Goal: Obtain resource: Download file/media

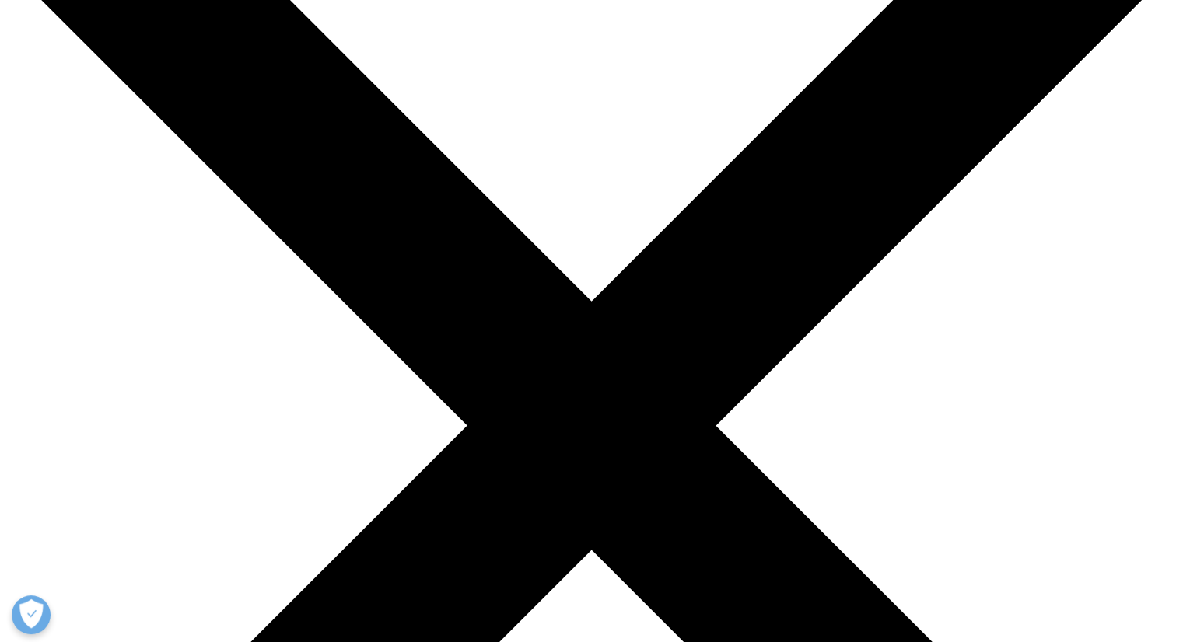
scroll to position [78, 0]
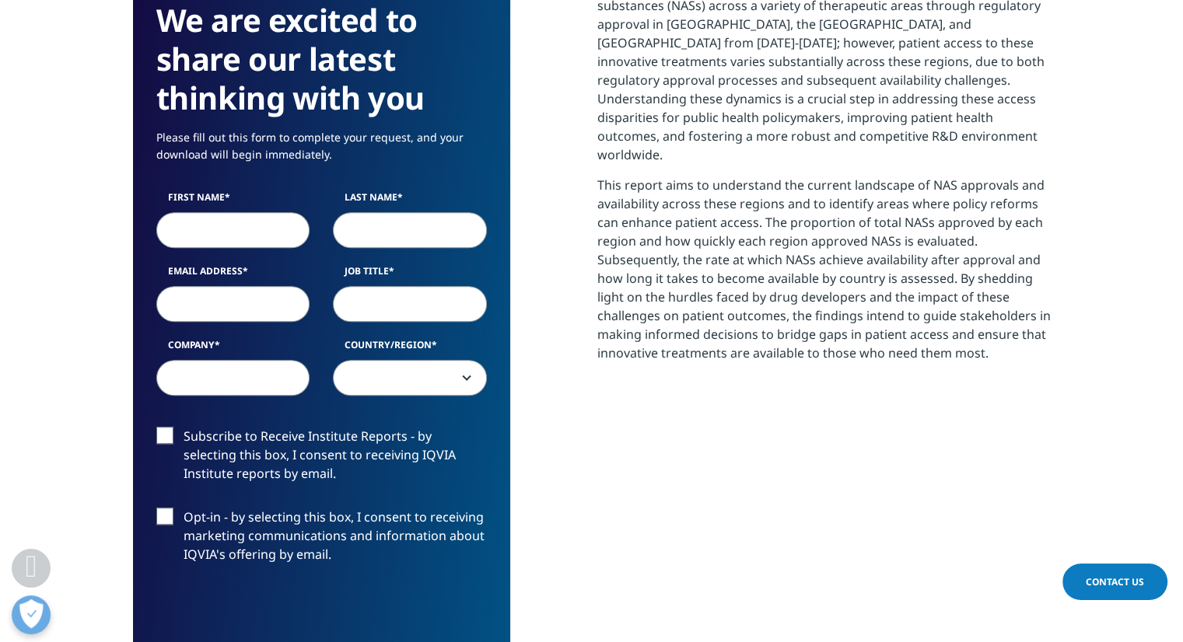
scroll to position [855, 0]
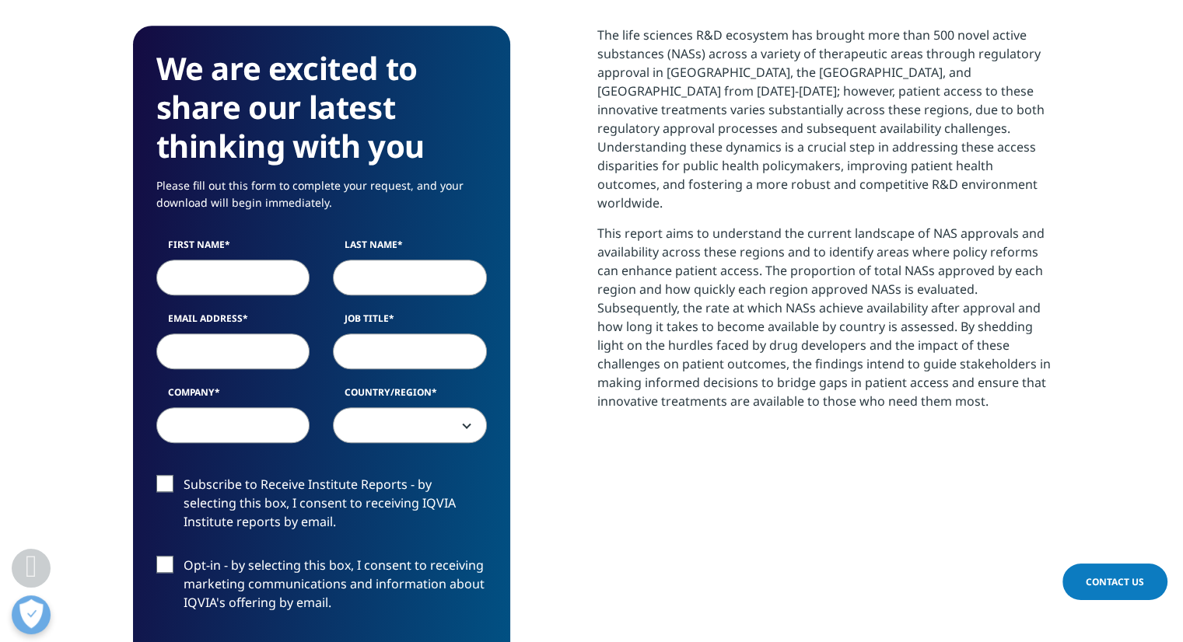
click at [218, 260] on input "First Name" at bounding box center [233, 278] width 154 height 36
type input "[PERSON_NAME]"
type input "Como"
select select "[GEOGRAPHIC_DATA]"
click at [261, 334] on input "Email Address" at bounding box center [233, 352] width 154 height 36
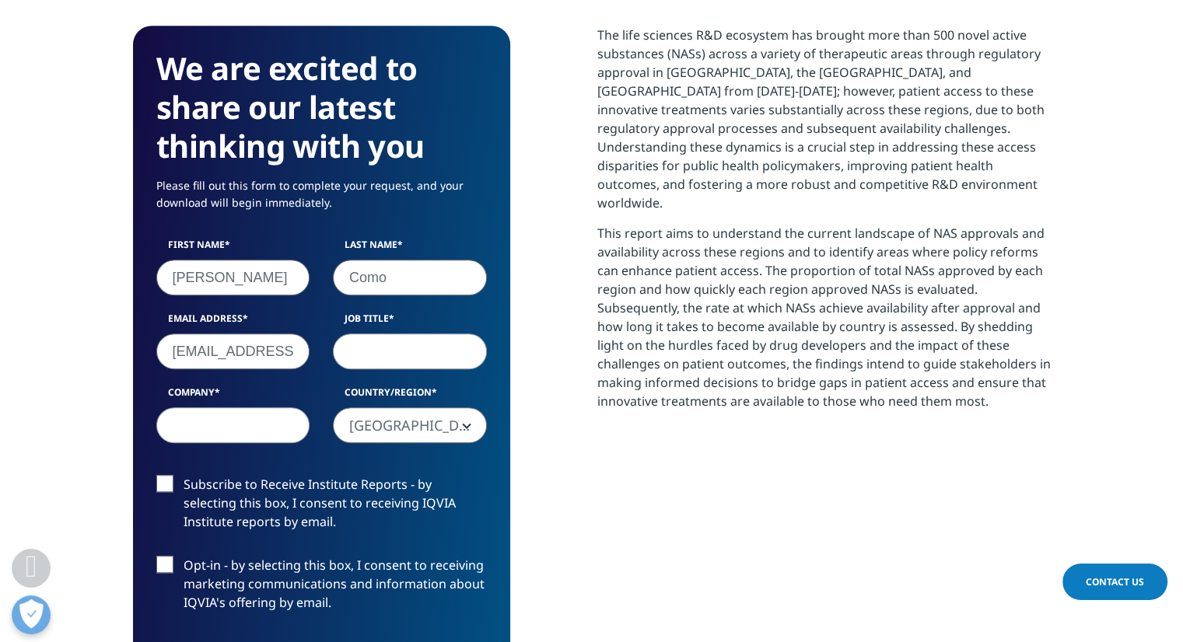
scroll to position [0, 11]
type input "[EMAIL_ADDRESS][DOMAIN_NAME]"
type input "consultant"
click at [205, 407] on input "Company" at bounding box center [233, 425] width 154 height 36
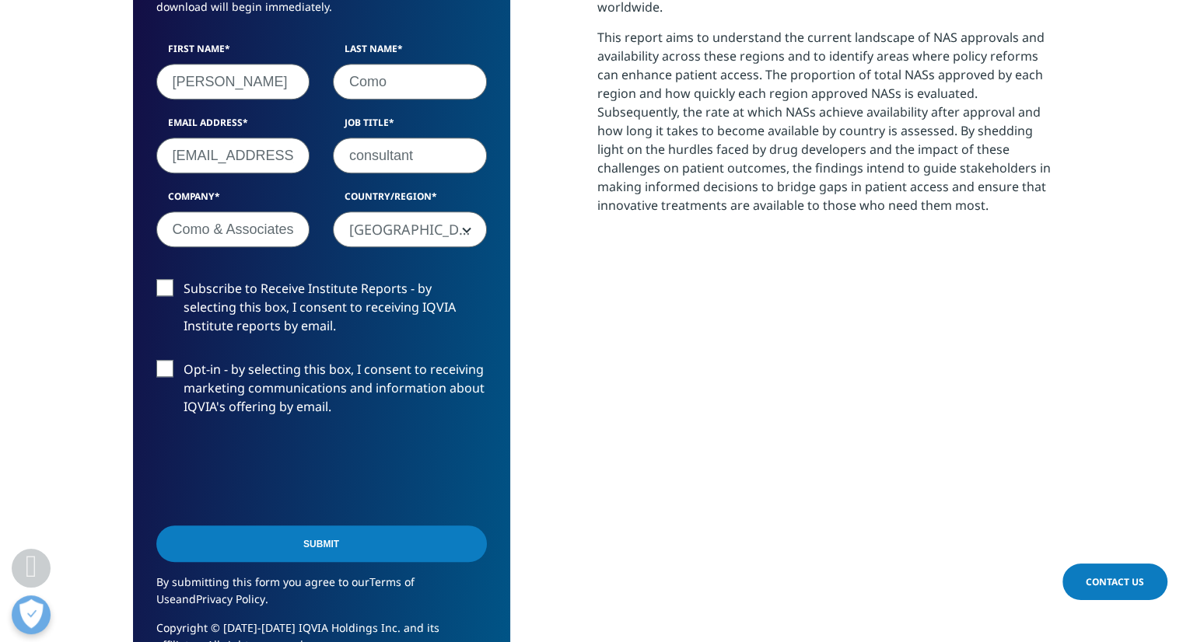
scroll to position [1088, 0]
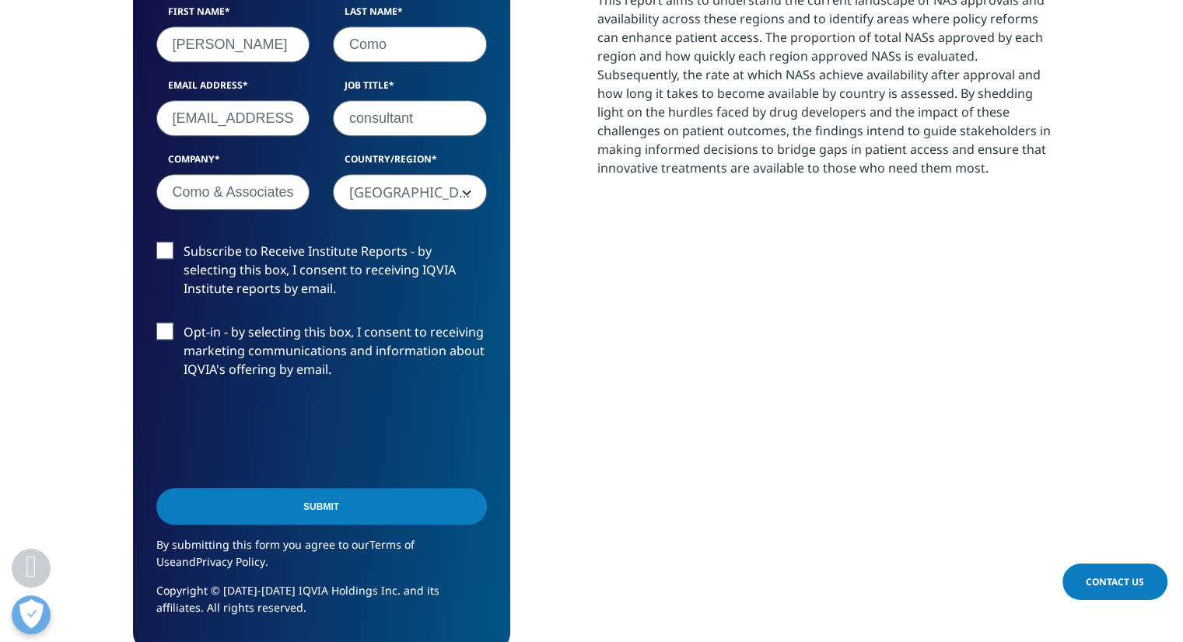
type input "C Como & Associates"
click at [311, 488] on input "Submit" at bounding box center [321, 506] width 330 height 37
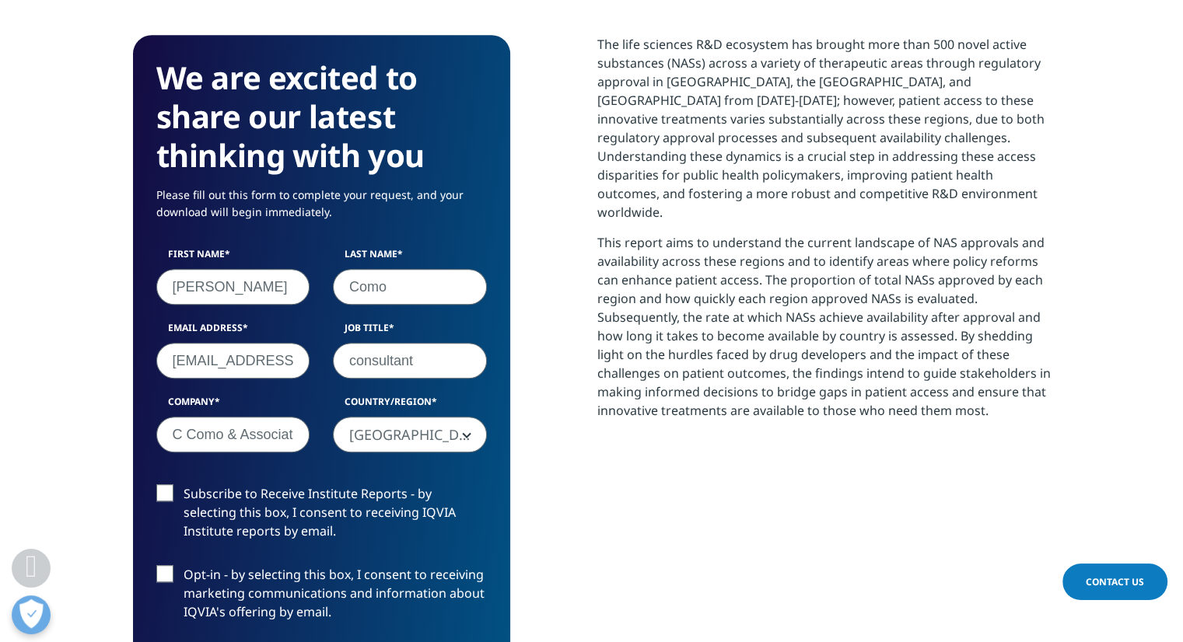
scroll to position [8, 8]
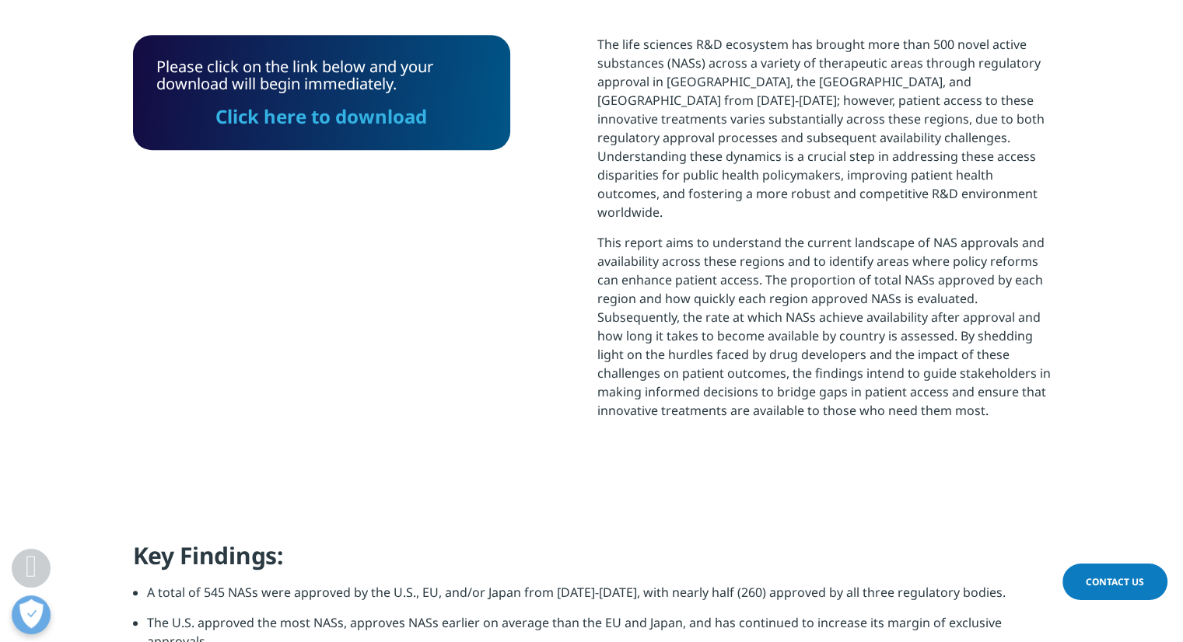
click at [361, 103] on link "Click here to download" at bounding box center [320, 116] width 211 height 26
